Goal: Information Seeking & Learning: Check status

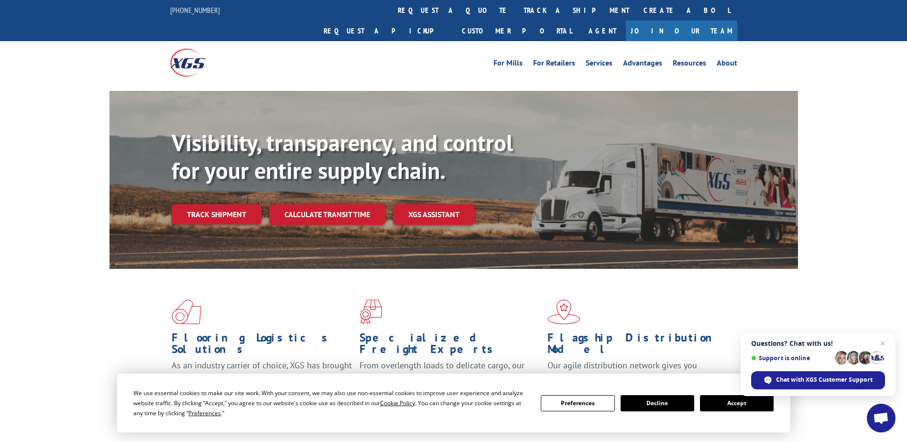
click at [516, 8] on link "track a shipment" at bounding box center [576, 10] width 120 height 21
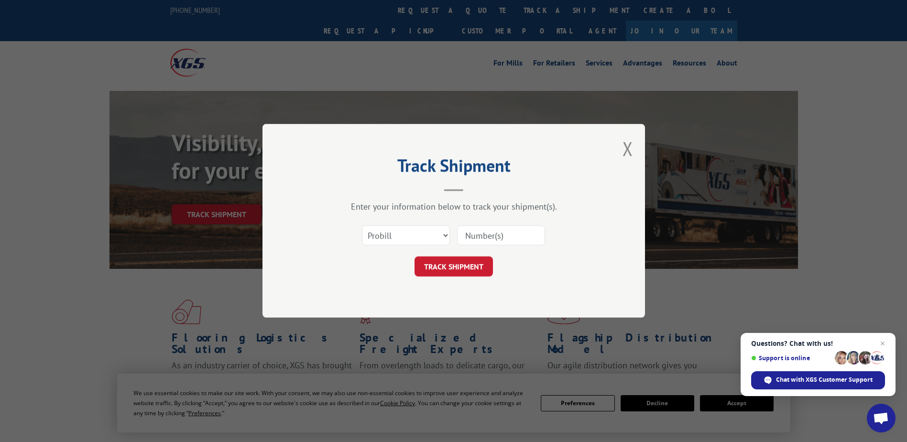
click at [492, 231] on input at bounding box center [501, 236] width 88 height 20
click at [525, 240] on input at bounding box center [501, 236] width 88 height 20
type input "17252773"
click button "TRACK SHIPMENT" at bounding box center [454, 267] width 78 height 20
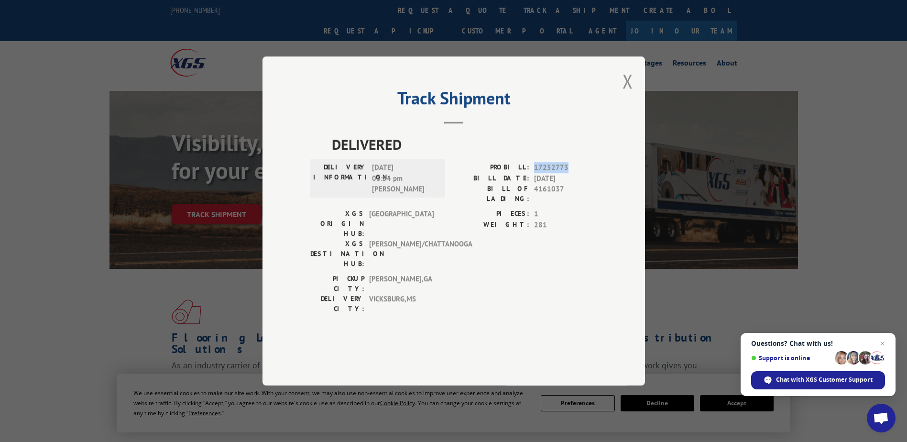
drag, startPoint x: 533, startPoint y: 195, endPoint x: 582, endPoint y: 193, distance: 49.7
click at [582, 173] on div "PROBILL: 17252773" at bounding box center [525, 167] width 143 height 11
drag, startPoint x: 582, startPoint y: 193, endPoint x: 551, endPoint y: 191, distance: 31.2
copy span "17252773"
click at [635, 105] on div "Track Shipment DELIVERED DELIVERY INFORMATION: [DATE] 03:54 pm [PERSON_NAME] PR…" at bounding box center [453, 220] width 383 height 329
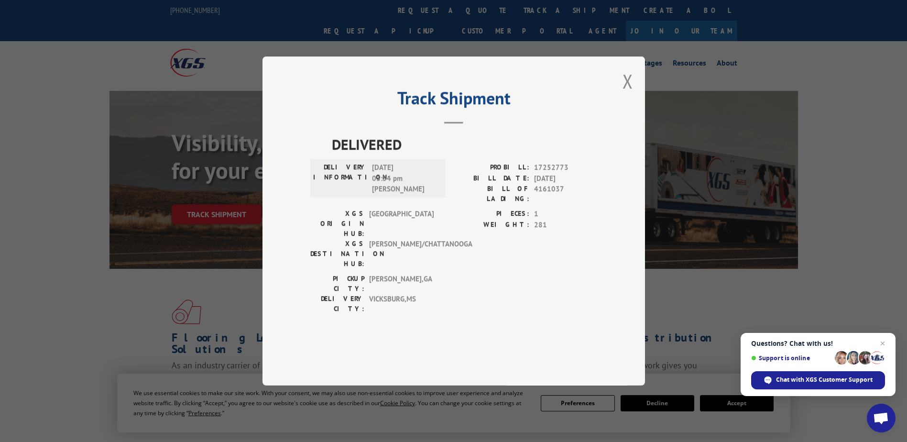
drag, startPoint x: 629, startPoint y: 108, endPoint x: 623, endPoint y: 112, distance: 7.3
click at [625, 94] on button "Close modal" at bounding box center [628, 80] width 11 height 25
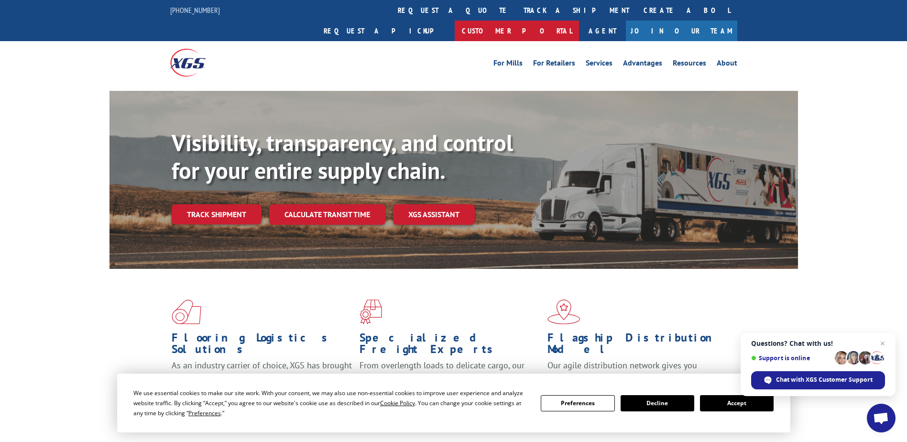
click at [579, 21] on link "Customer Portal" at bounding box center [517, 31] width 124 height 21
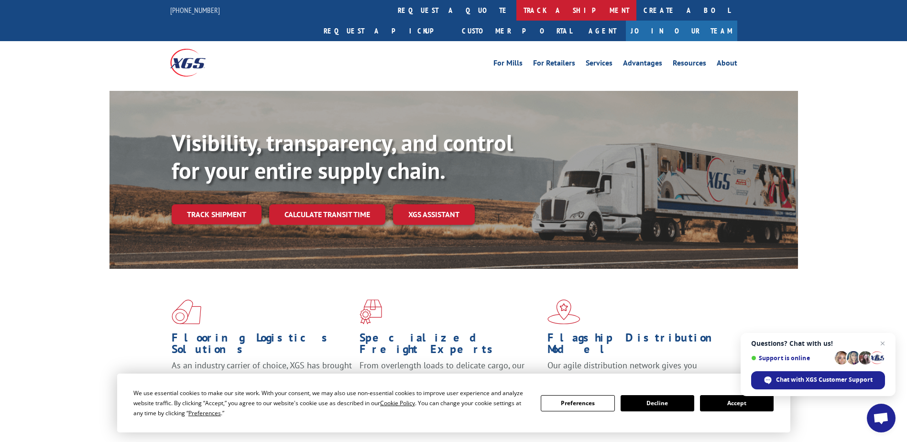
click at [516, 9] on link "track a shipment" at bounding box center [576, 10] width 120 height 21
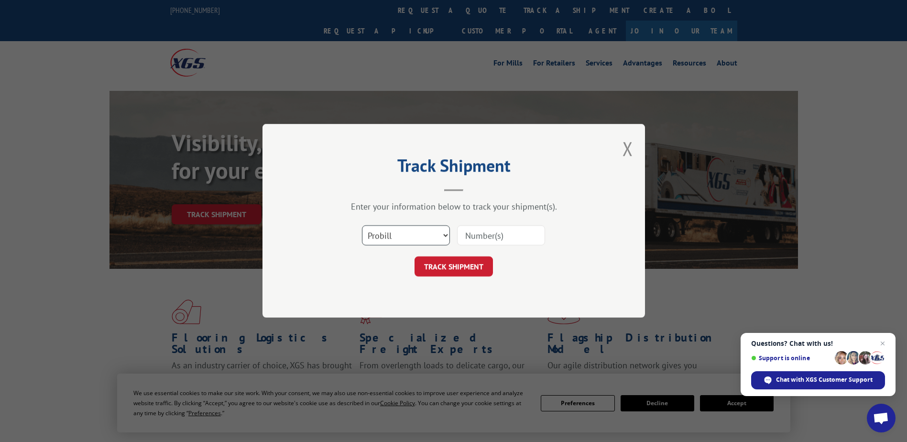
click at [414, 241] on select "Select category... Probill BOL PO" at bounding box center [406, 236] width 88 height 20
select select "bol"
click at [362, 226] on select "Select category... Probill BOL PO" at bounding box center [406, 236] width 88 height 20
click at [511, 234] on input at bounding box center [501, 236] width 88 height 20
type input "2512137"
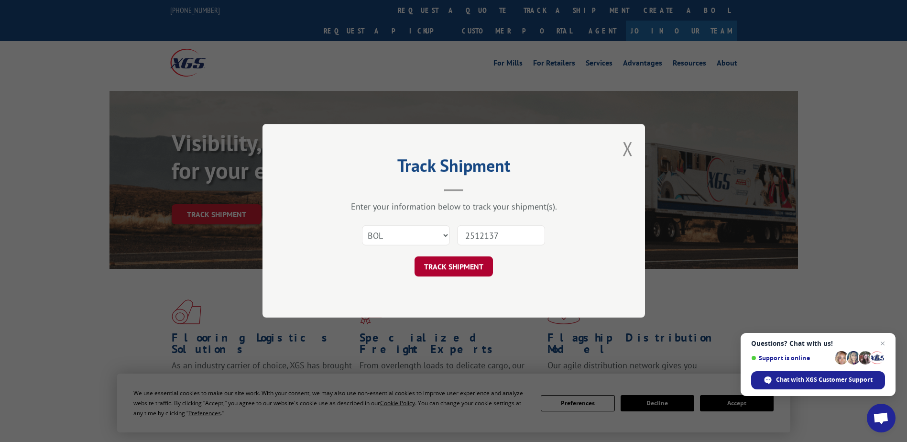
click at [463, 266] on button "TRACK SHIPMENT" at bounding box center [454, 267] width 78 height 20
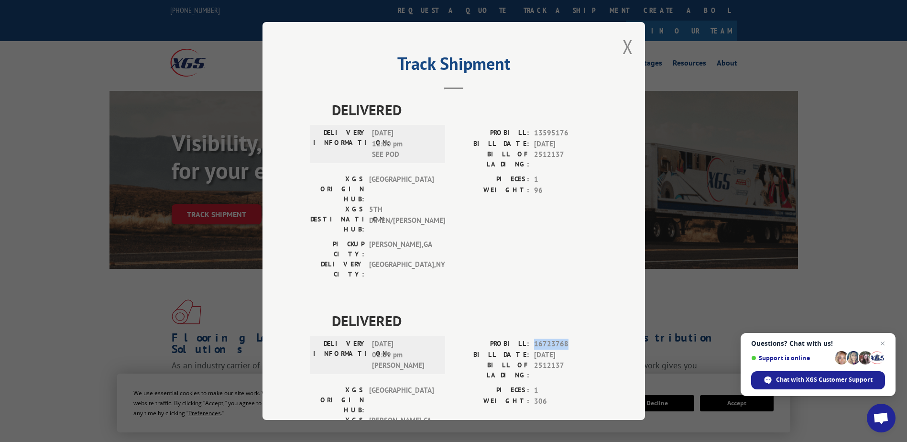
drag, startPoint x: 526, startPoint y: 287, endPoint x: 561, endPoint y: 288, distance: 34.5
click at [561, 339] on div "PROBILL: 16723768" at bounding box center [525, 344] width 143 height 11
drag, startPoint x: 561, startPoint y: 288, endPoint x: 555, endPoint y: 290, distance: 6.5
copy div "16723768"
click at [626, 44] on button "Close modal" at bounding box center [628, 46] width 11 height 25
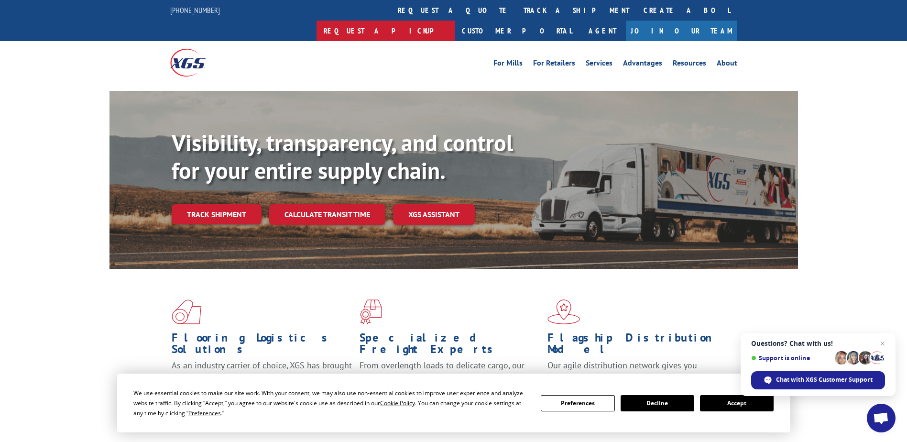
click at [455, 21] on link "Request a pickup" at bounding box center [386, 31] width 138 height 21
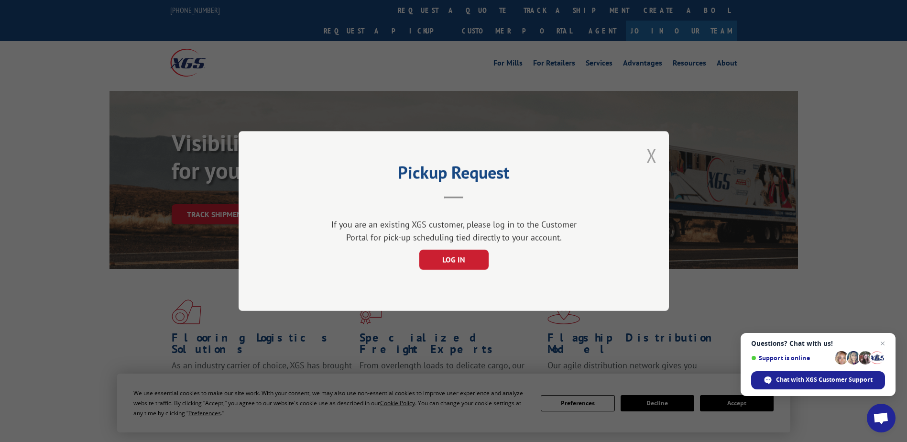
click at [653, 156] on button "Close modal" at bounding box center [651, 155] width 11 height 25
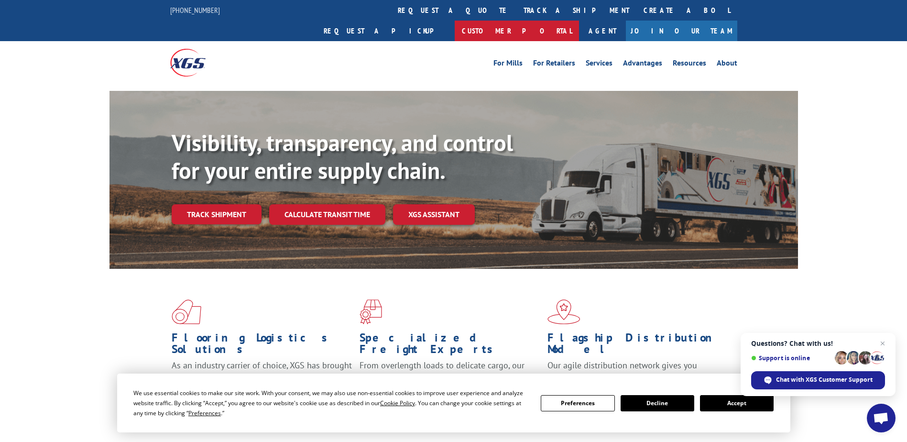
click at [579, 21] on link "Customer Portal" at bounding box center [517, 31] width 124 height 21
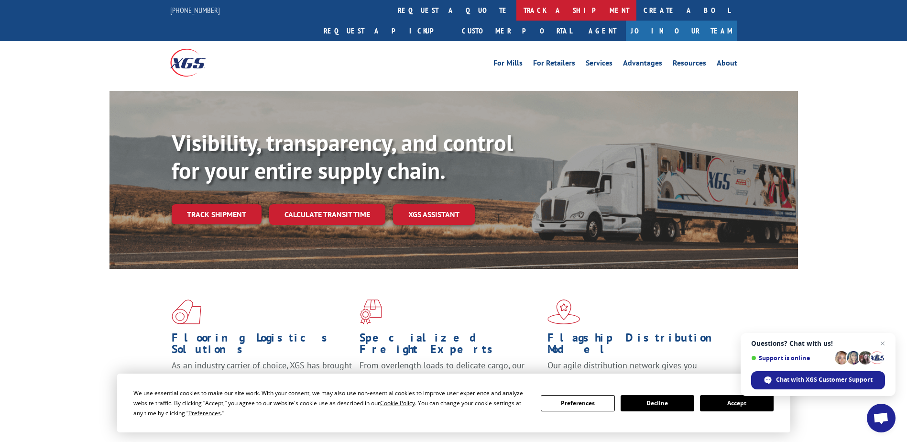
click at [516, 7] on link "track a shipment" at bounding box center [576, 10] width 120 height 21
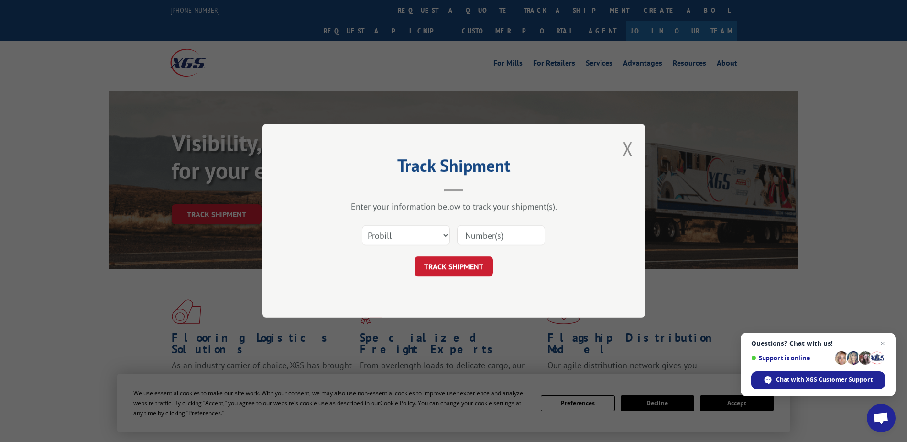
click at [527, 232] on input at bounding box center [501, 236] width 88 height 20
click at [524, 230] on input at bounding box center [501, 236] width 88 height 20
type input "16723824"
click at [425, 273] on button "TRACK SHIPMENT" at bounding box center [454, 267] width 78 height 20
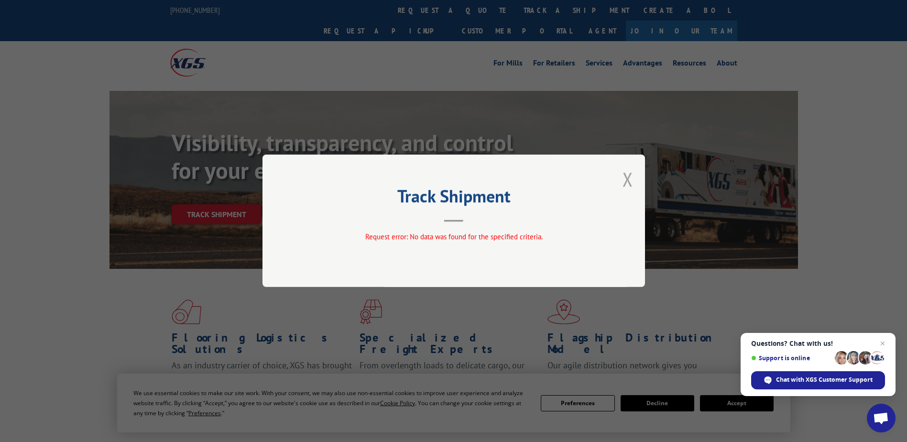
click at [625, 177] on button "Close modal" at bounding box center [628, 178] width 11 height 25
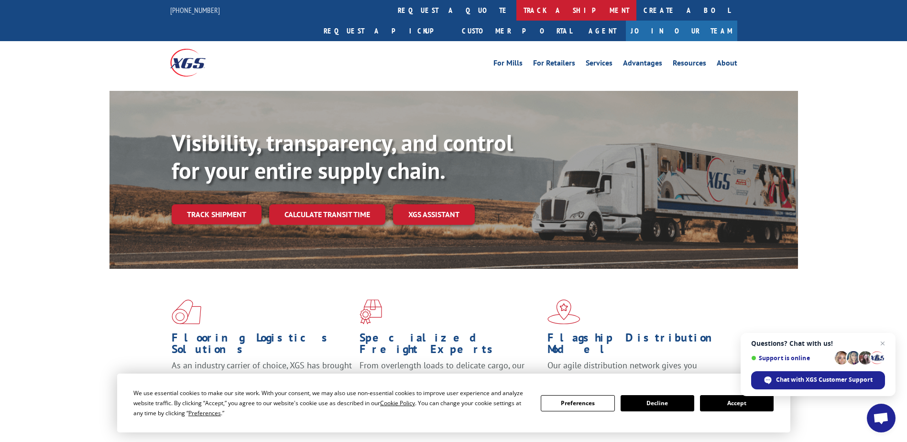
click at [516, 6] on link "track a shipment" at bounding box center [576, 10] width 120 height 21
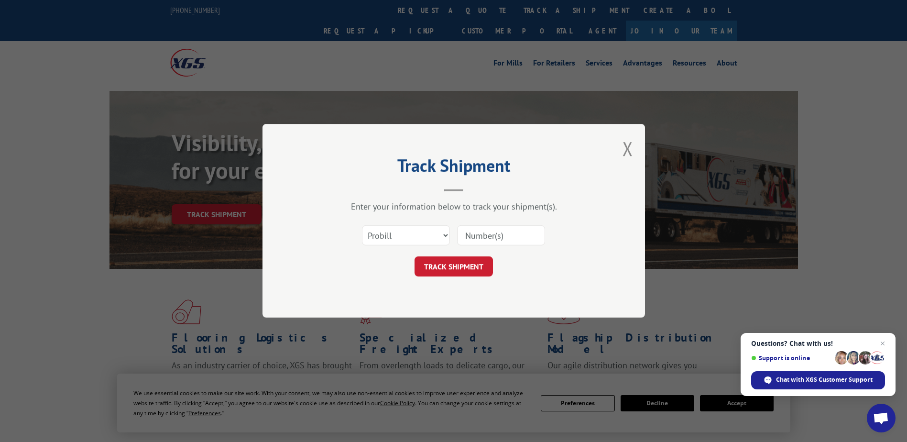
click at [491, 237] on input at bounding box center [501, 236] width 88 height 20
type input "16723824"
click at [485, 257] on button "TRACK SHIPMENT" at bounding box center [454, 267] width 78 height 20
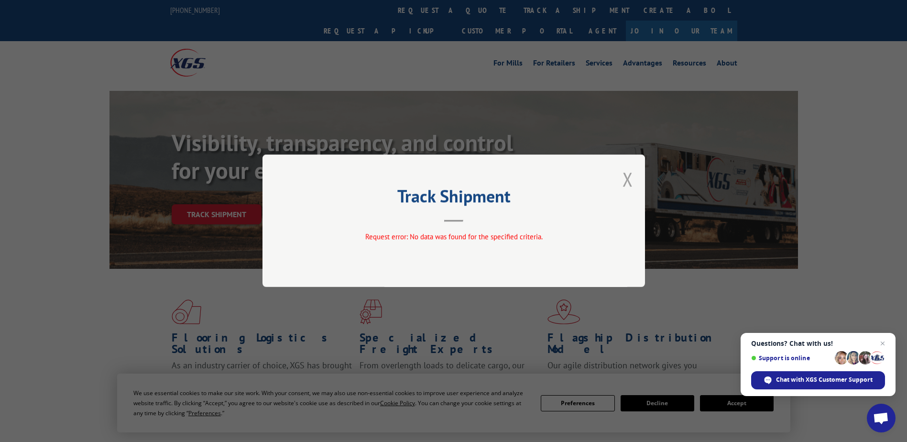
click at [629, 179] on button "Close modal" at bounding box center [628, 178] width 11 height 25
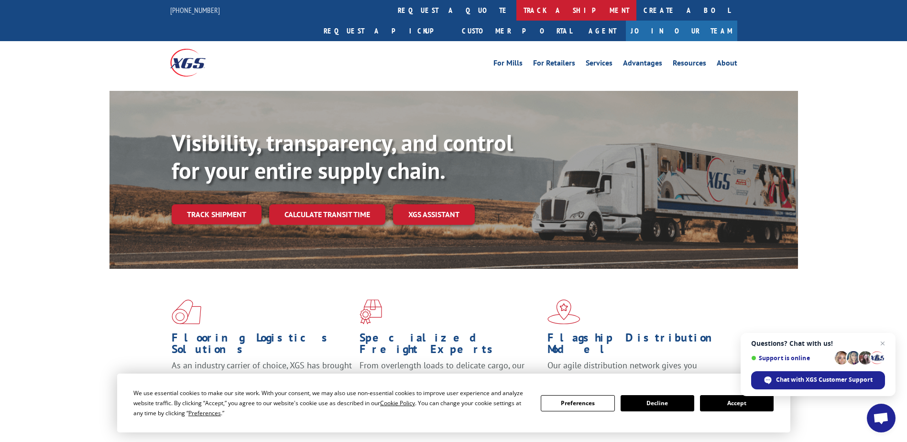
click at [516, 10] on link "track a shipment" at bounding box center [576, 10] width 120 height 21
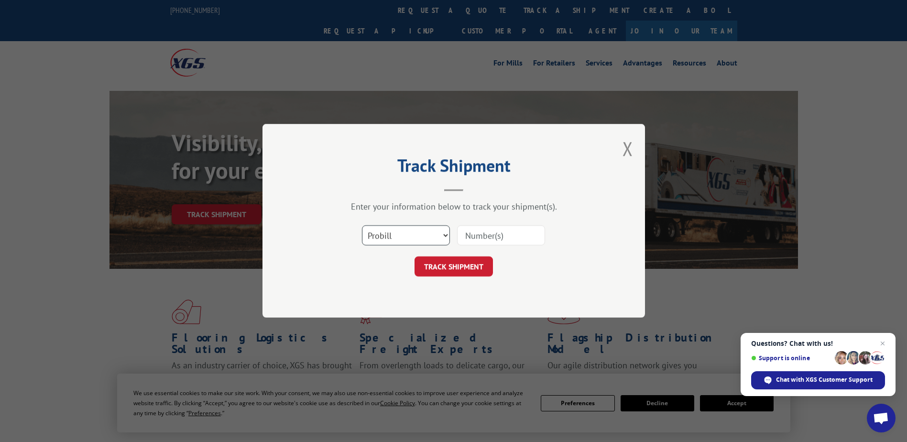
click at [423, 229] on select "Select category... Probill BOL PO" at bounding box center [406, 236] width 88 height 20
select select "bol"
click at [362, 226] on select "Select category... Probill BOL PO" at bounding box center [406, 236] width 88 height 20
click at [535, 237] on input at bounding box center [501, 236] width 88 height 20
type input "2509574"
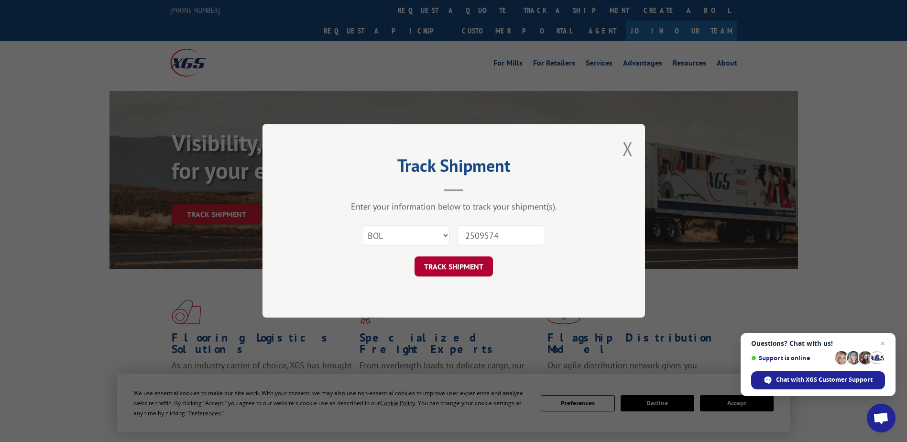
click at [480, 262] on button "TRACK SHIPMENT" at bounding box center [454, 267] width 78 height 20
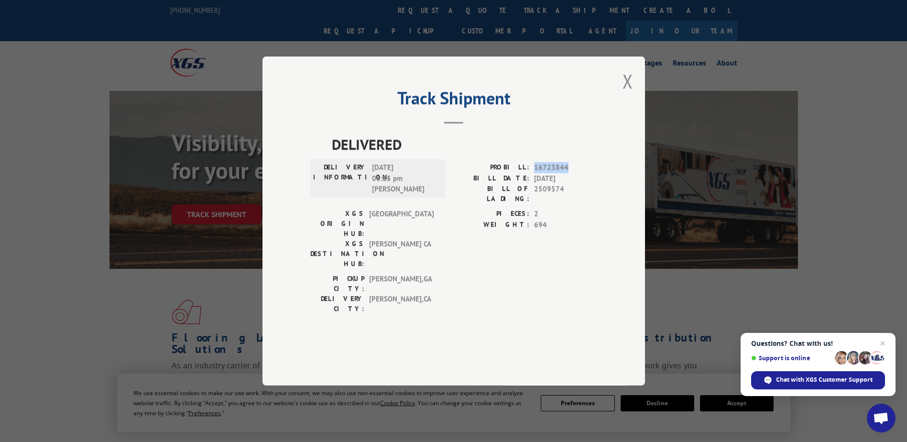
drag, startPoint x: 532, startPoint y: 192, endPoint x: 568, endPoint y: 183, distance: 37.8
click at [568, 183] on div "DELIVERED DELIVERY INFORMATION: [DATE] 03:15 pm [PERSON_NAME]: 16723844 BILL DA…" at bounding box center [453, 225] width 287 height 185
drag, startPoint x: 568, startPoint y: 183, endPoint x: 553, endPoint y: 194, distance: 18.8
copy span "16723844"
click at [622, 105] on div "Track Shipment DELIVERED DELIVERY INFORMATION: [DATE] 03:15 pm [PERSON_NAME]: 1…" at bounding box center [453, 220] width 383 height 329
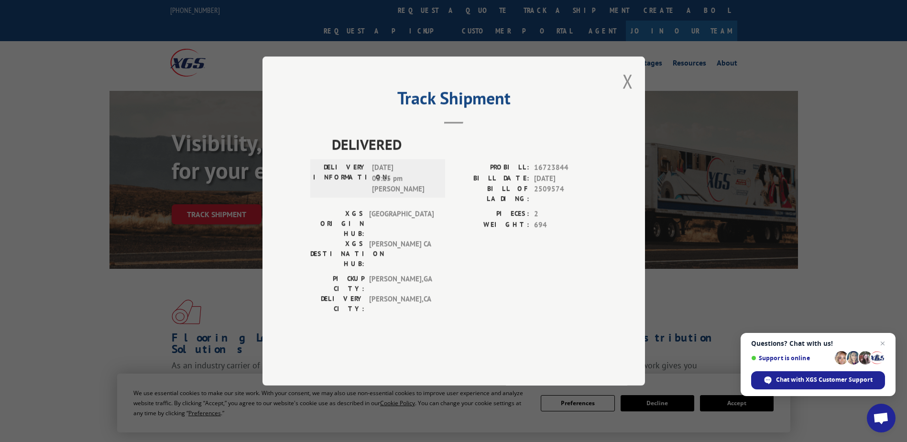
click at [629, 94] on button "Close modal" at bounding box center [628, 80] width 11 height 25
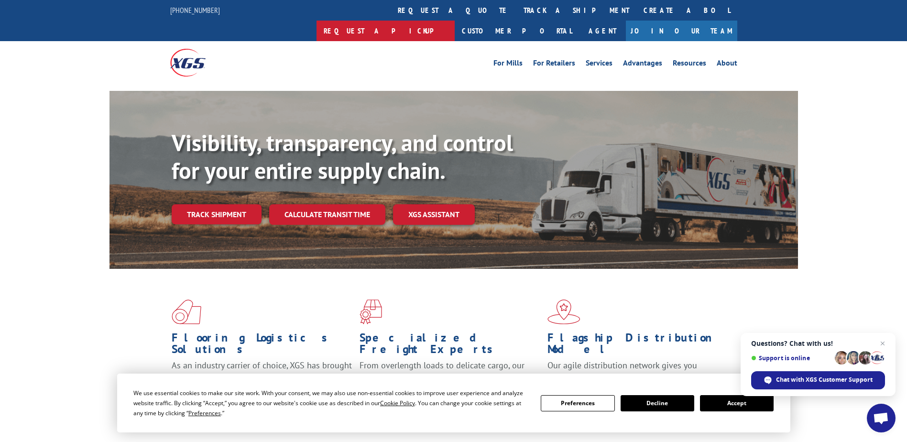
click at [455, 21] on link "Request a pickup" at bounding box center [386, 31] width 138 height 21
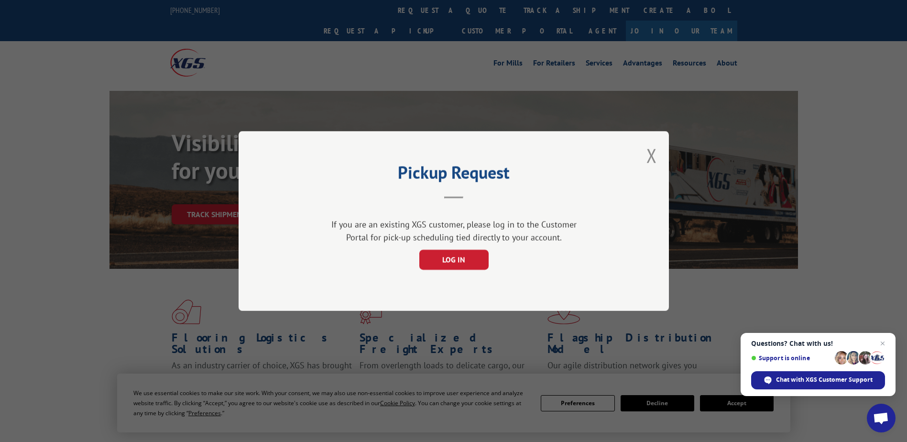
click at [645, 157] on div "Pickup Request If you are an existing XGS customer, please log in to the Custom…" at bounding box center [454, 221] width 430 height 180
click at [654, 153] on button "Close modal" at bounding box center [651, 155] width 11 height 25
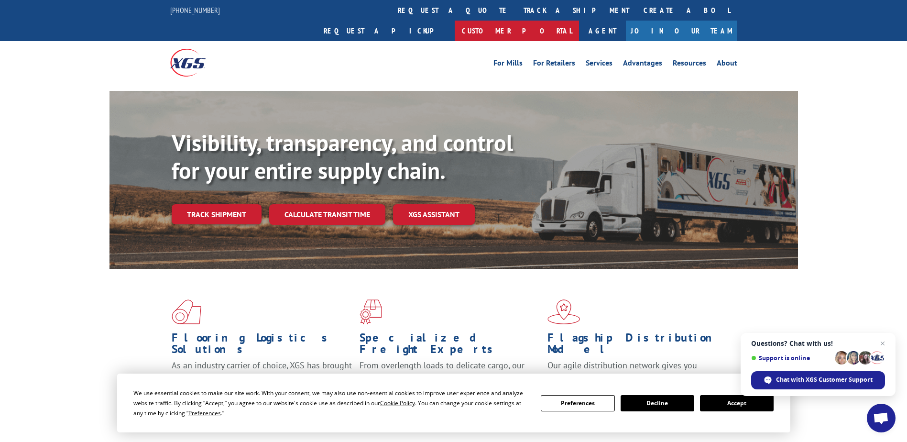
click at [579, 21] on link "Customer Portal" at bounding box center [517, 31] width 124 height 21
